Goal: Task Accomplishment & Management: Use online tool/utility

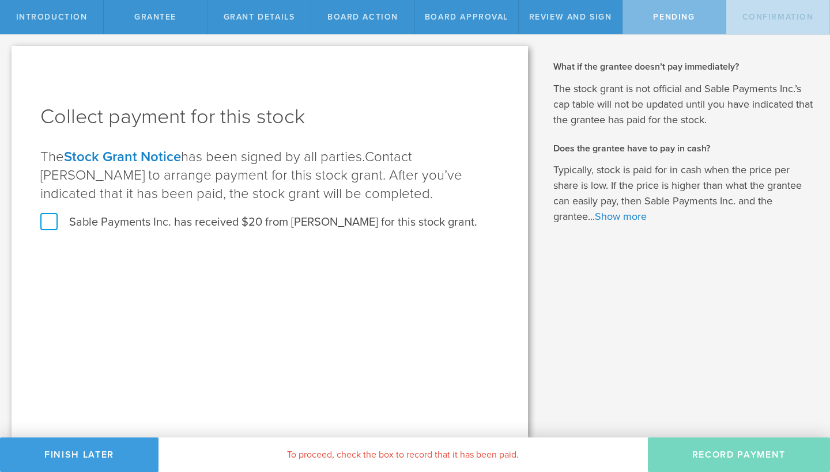
click at [48, 223] on label "Sable Payments Inc. has received $20 from [PERSON_NAME] for this stock grant." at bounding box center [258, 222] width 437 height 15
click at [0, 0] on input "Sable Payments Inc. has received $20 from [PERSON_NAME] for this stock grant." at bounding box center [0, 0] width 0 height 0
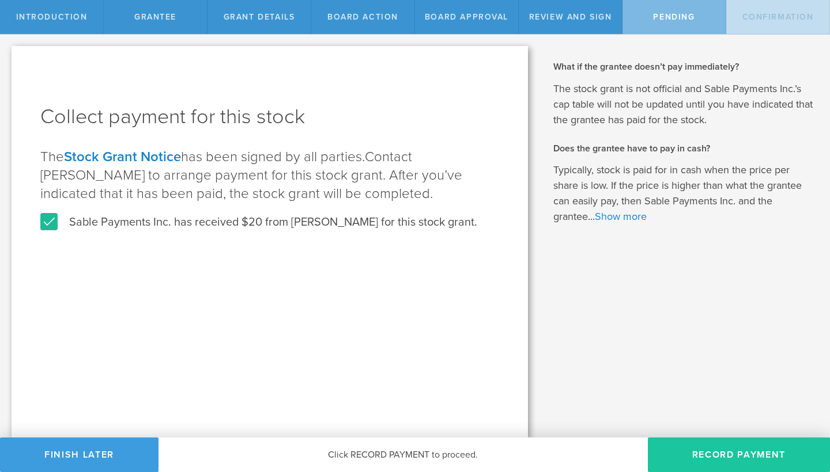
click at [759, 461] on button "Record Payment" at bounding box center [739, 455] width 182 height 35
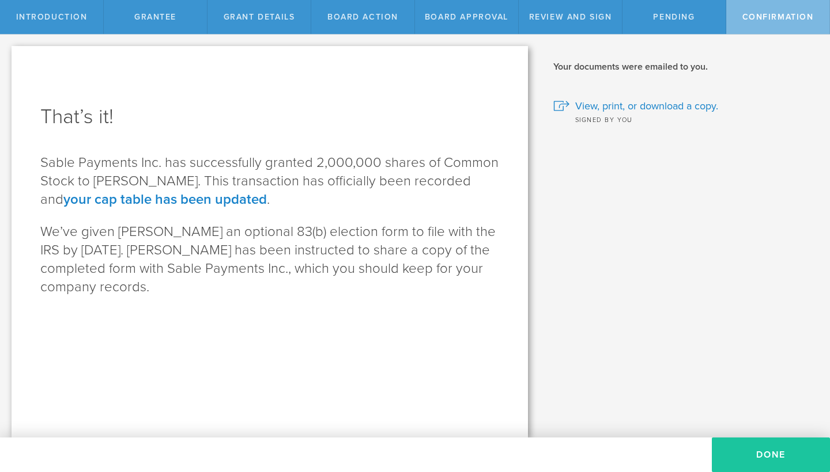
click at [781, 459] on button "Done" at bounding box center [771, 455] width 118 height 35
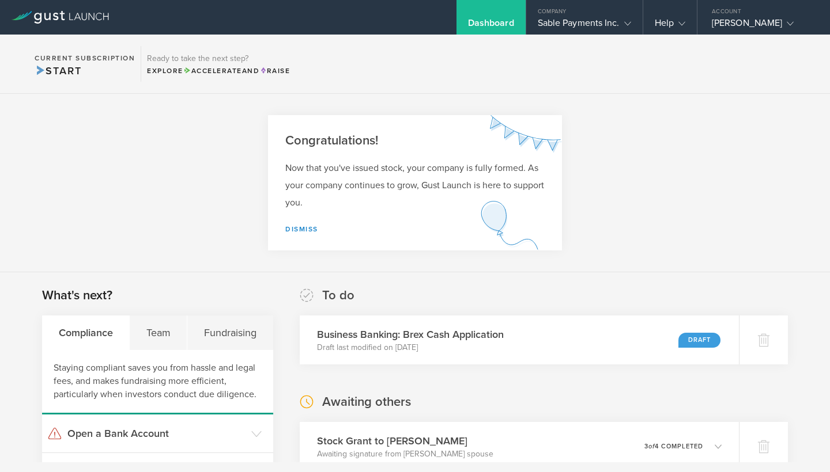
scroll to position [188, 0]
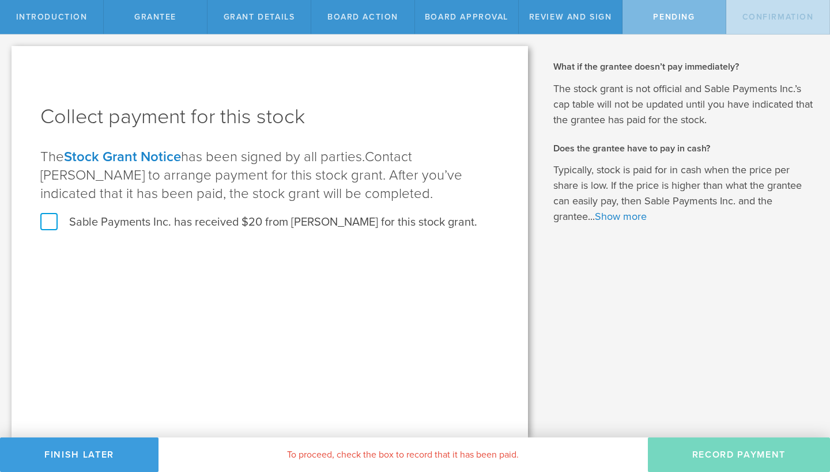
click at [52, 225] on label "Sable Payments Inc. has received $20 from Shahzad Khan for this stock grant." at bounding box center [258, 222] width 437 height 15
click at [0, 0] on input "Sable Payments Inc. has received $20 from Shahzad Khan for this stock grant." at bounding box center [0, 0] width 0 height 0
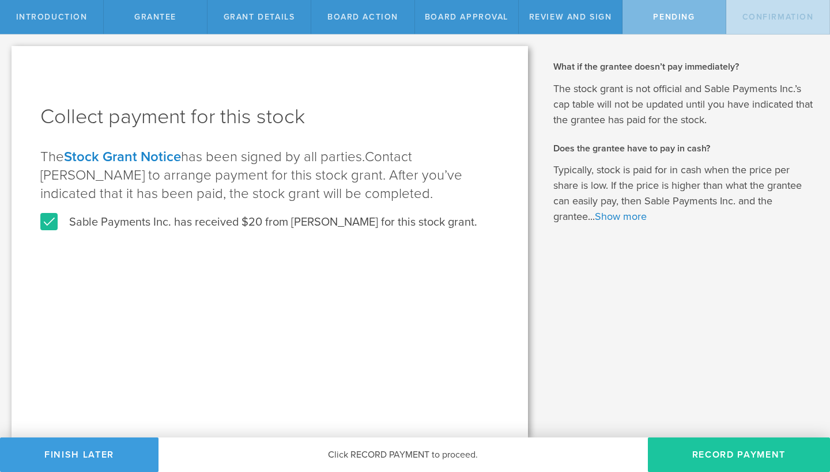
click at [375, 456] on button "Record Payment" at bounding box center [739, 455] width 182 height 35
